Goal: Navigation & Orientation: Go to known website

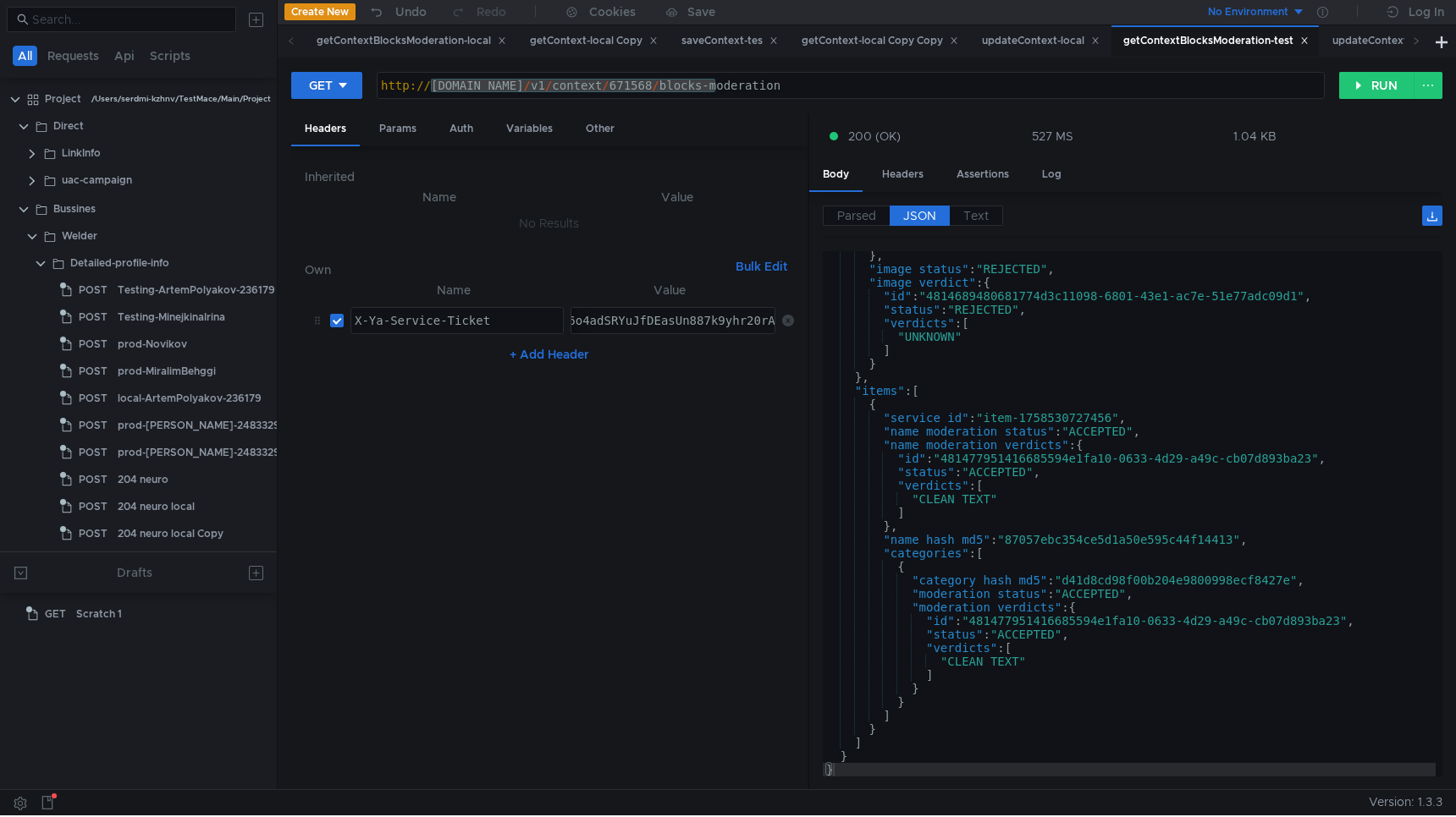
scroll to position [287, 0]
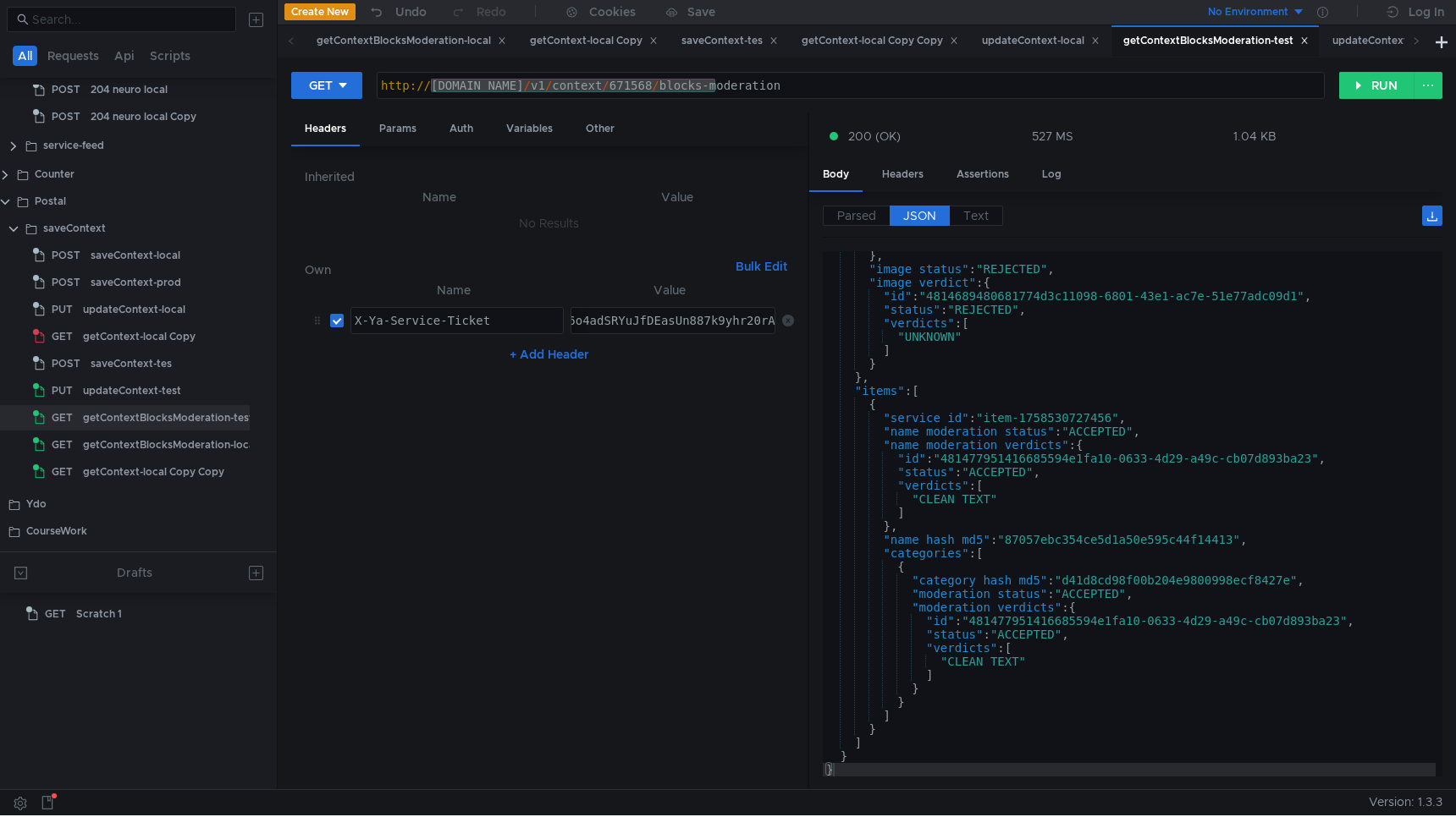
scroll to position [287, 0]
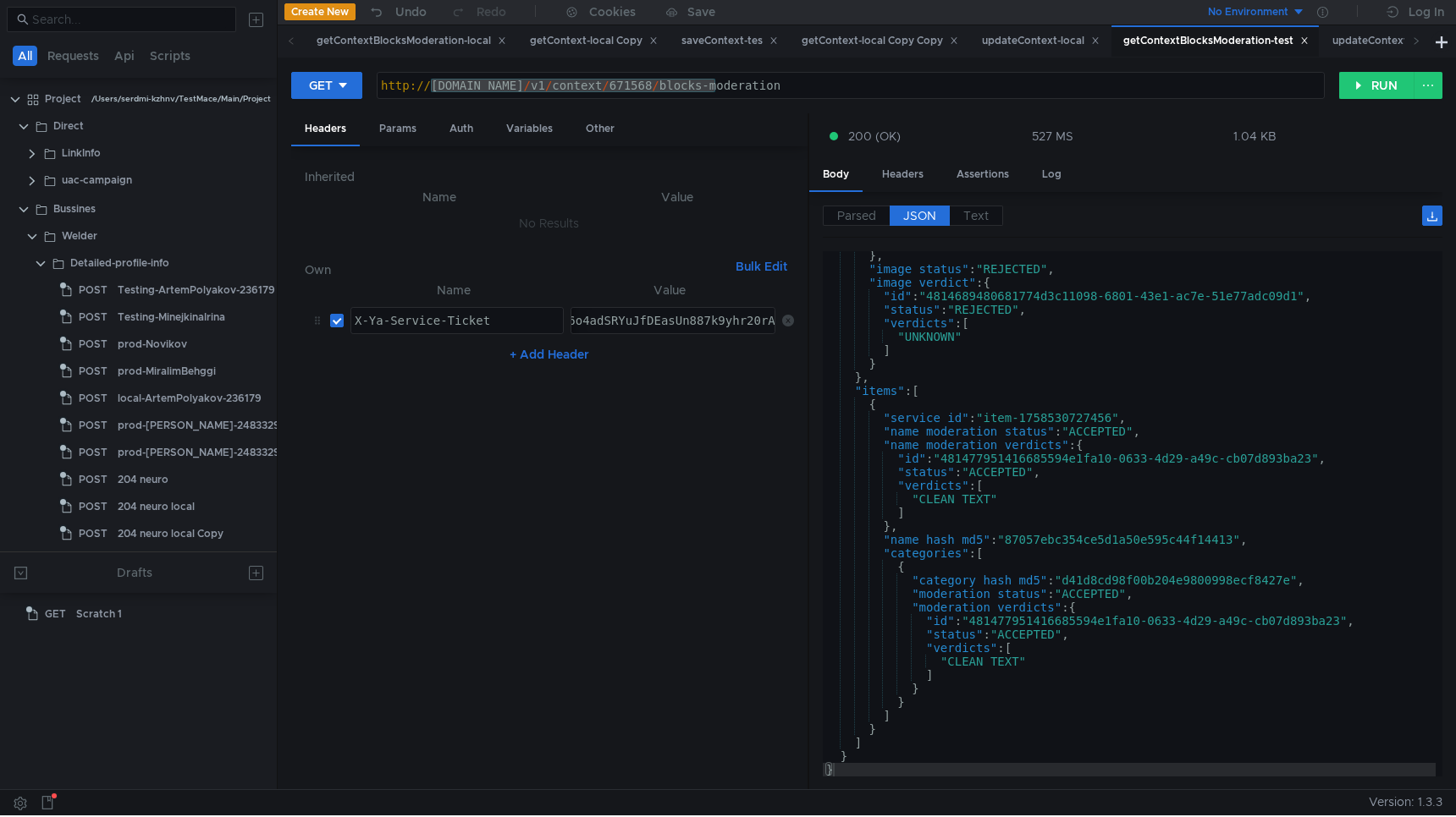
scroll to position [287, 0]
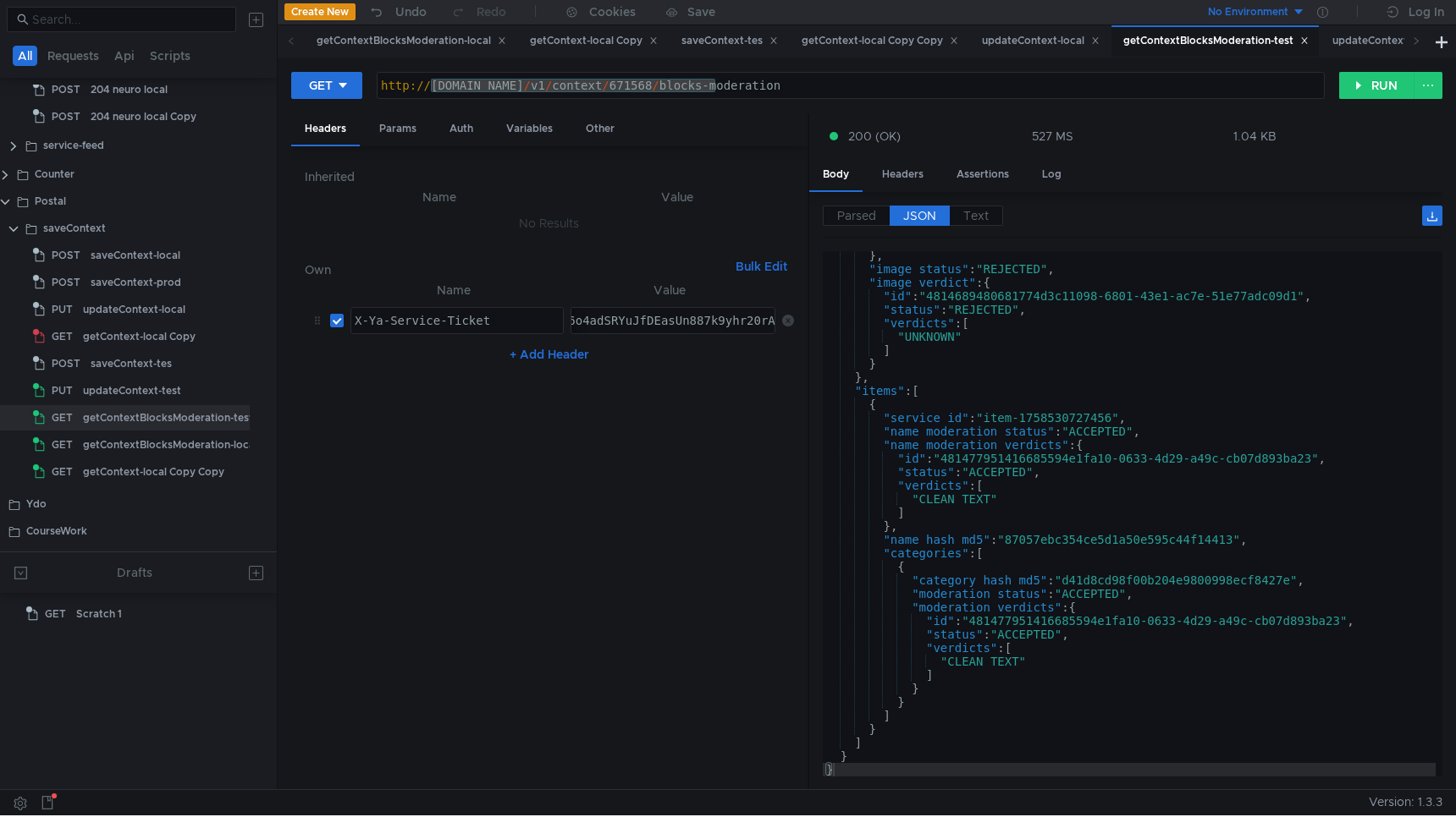
scroll to position [287, 0]
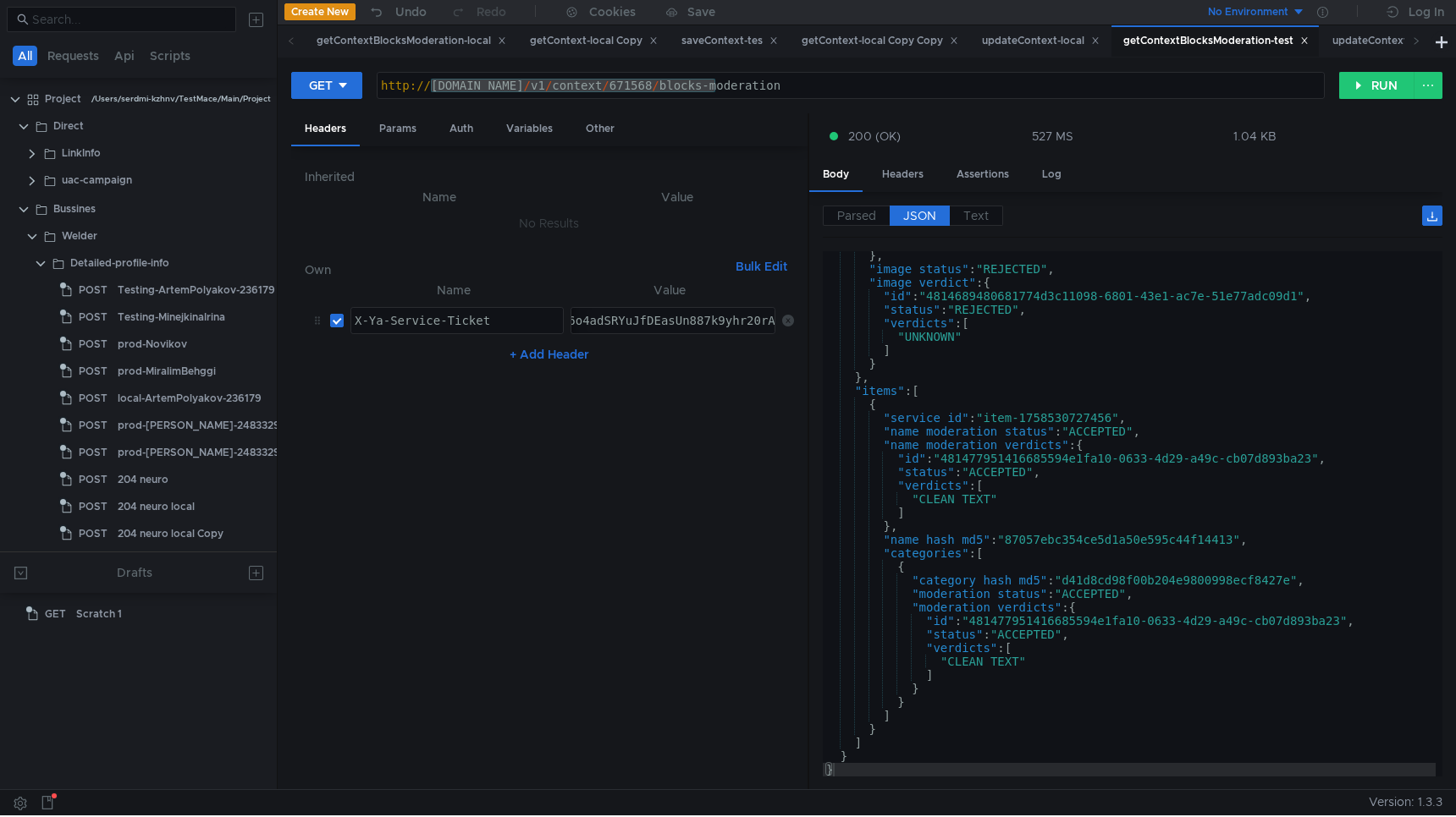
scroll to position [287, 0]
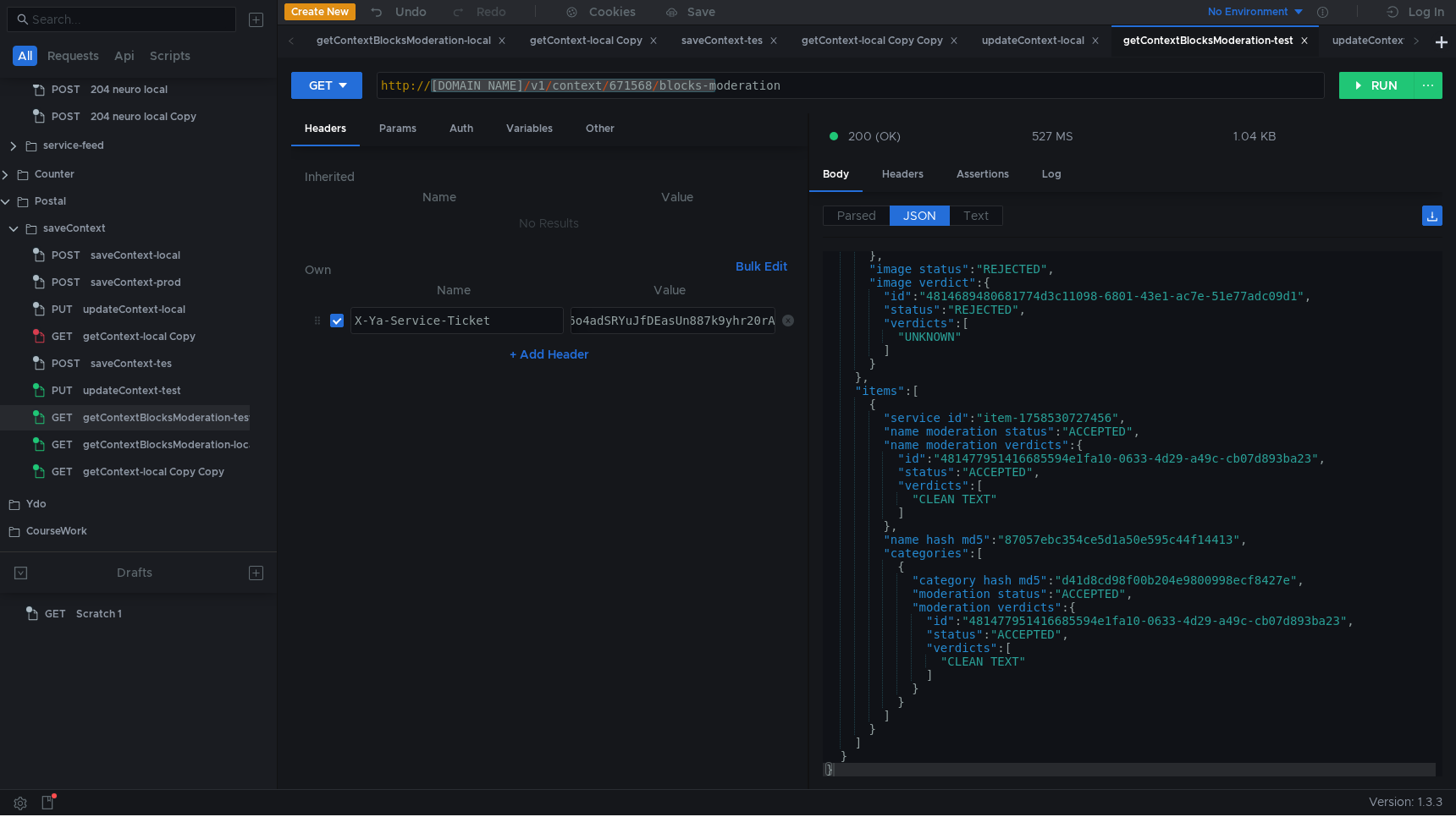
scroll to position [287, 0]
